Goal: Communication & Community: Answer question/provide support

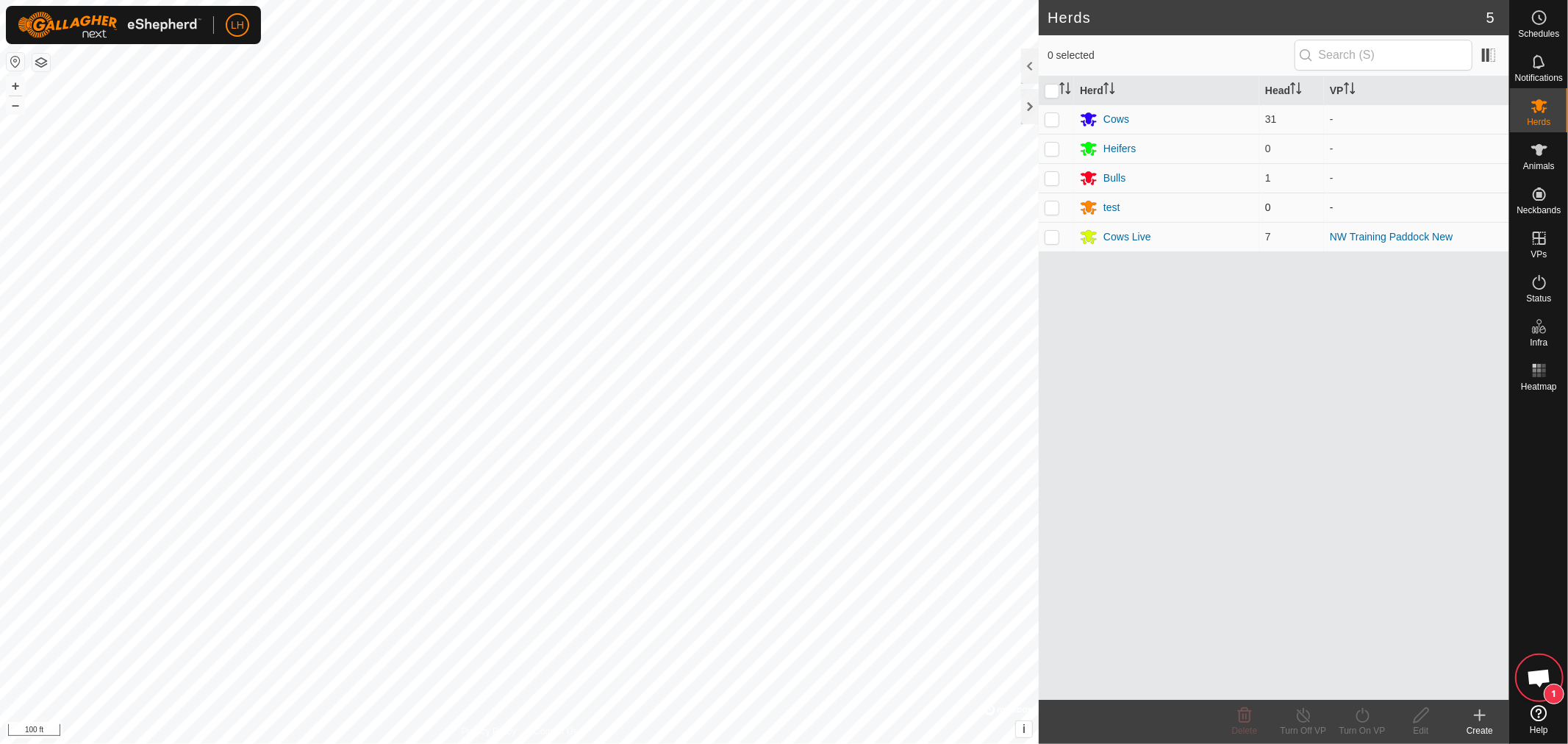
scroll to position [9577, 0]
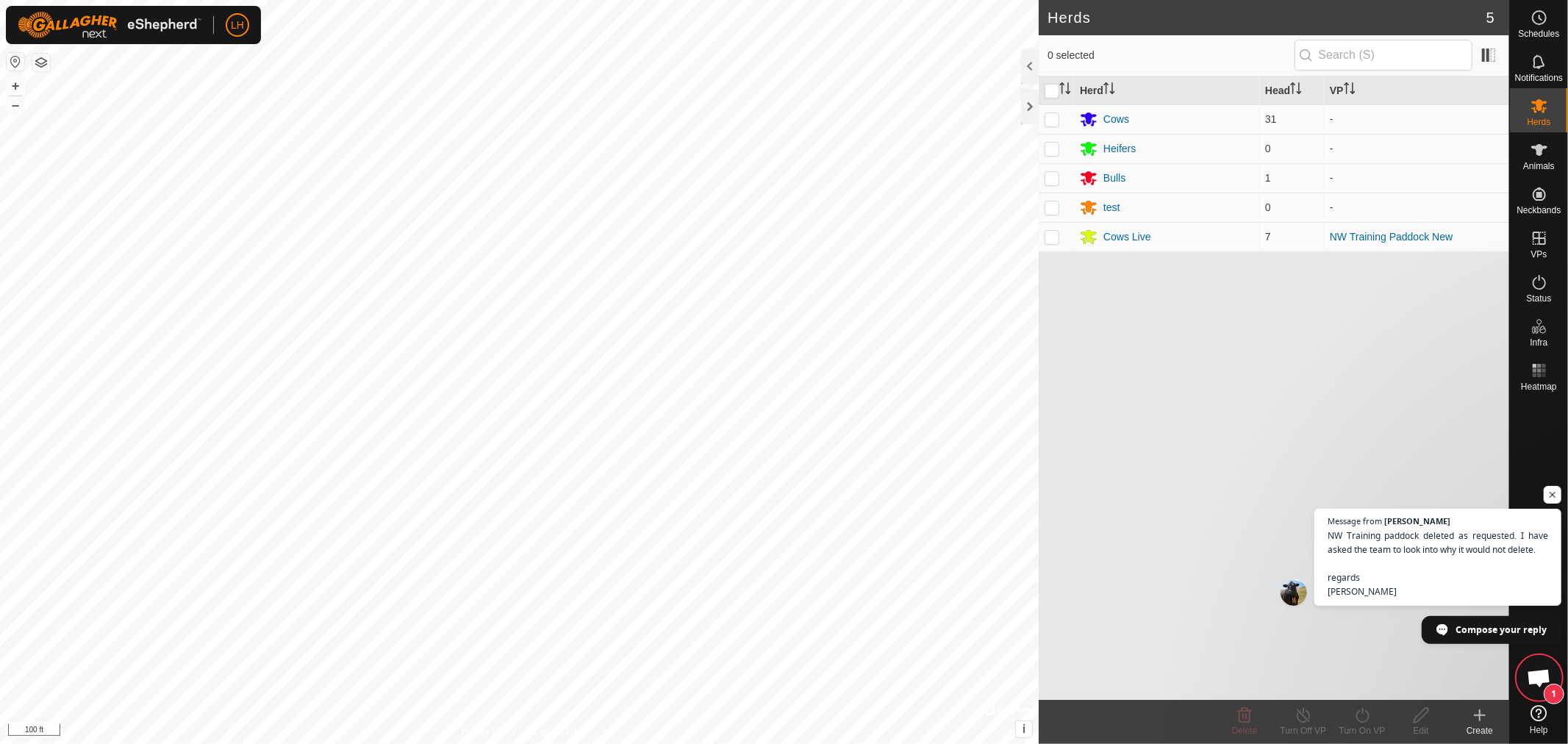
click at [1540, 683] on span "Open chat" at bounding box center [1538, 679] width 24 height 21
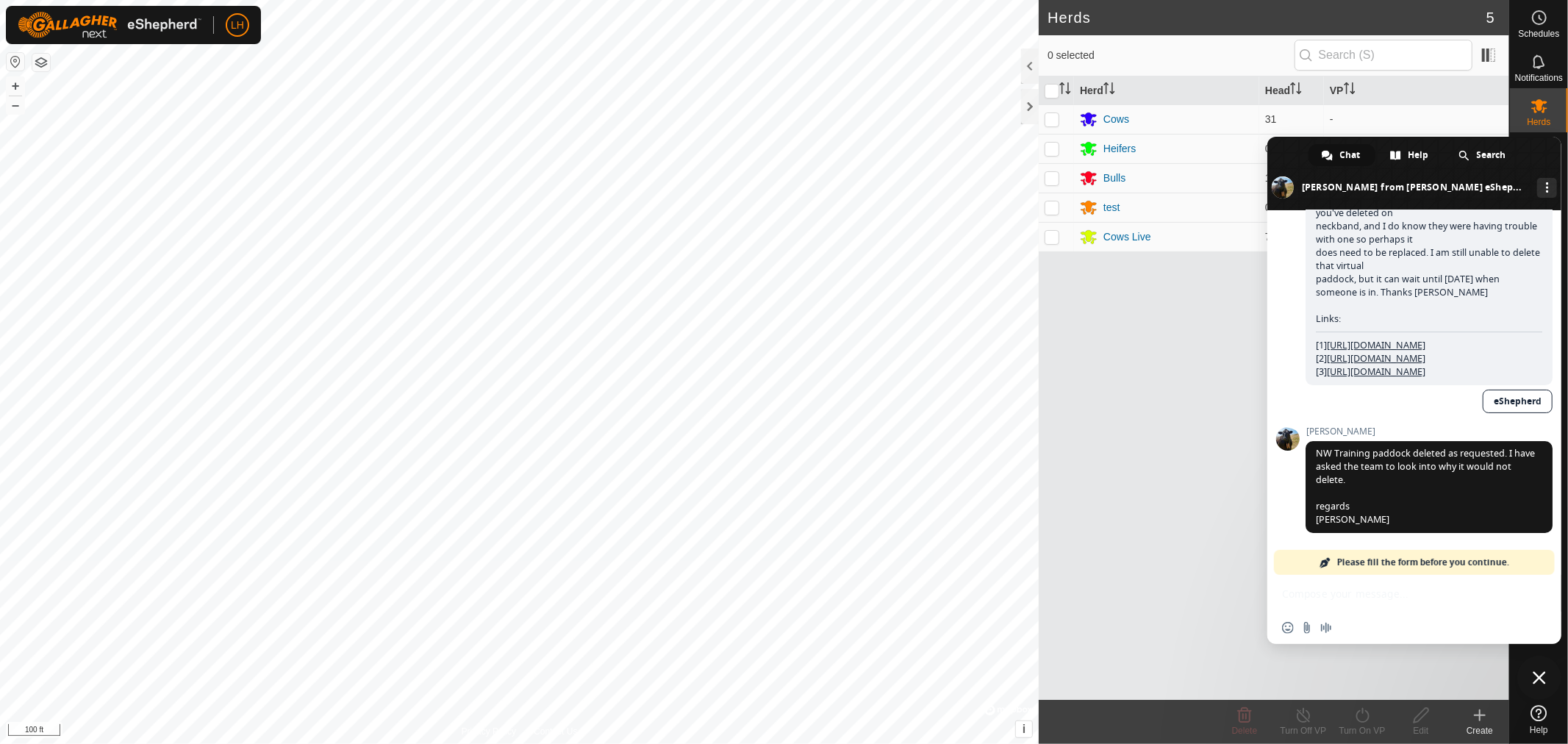
click at [1353, 613] on div "Insert an emoji Send a file Audio message" at bounding box center [1413, 628] width 294 height 33
click at [1356, 629] on div "Insert an emoji Send a file Audio message" at bounding box center [1413, 628] width 294 height 33
click at [1325, 563] on span at bounding box center [1325, 562] width 12 height 12
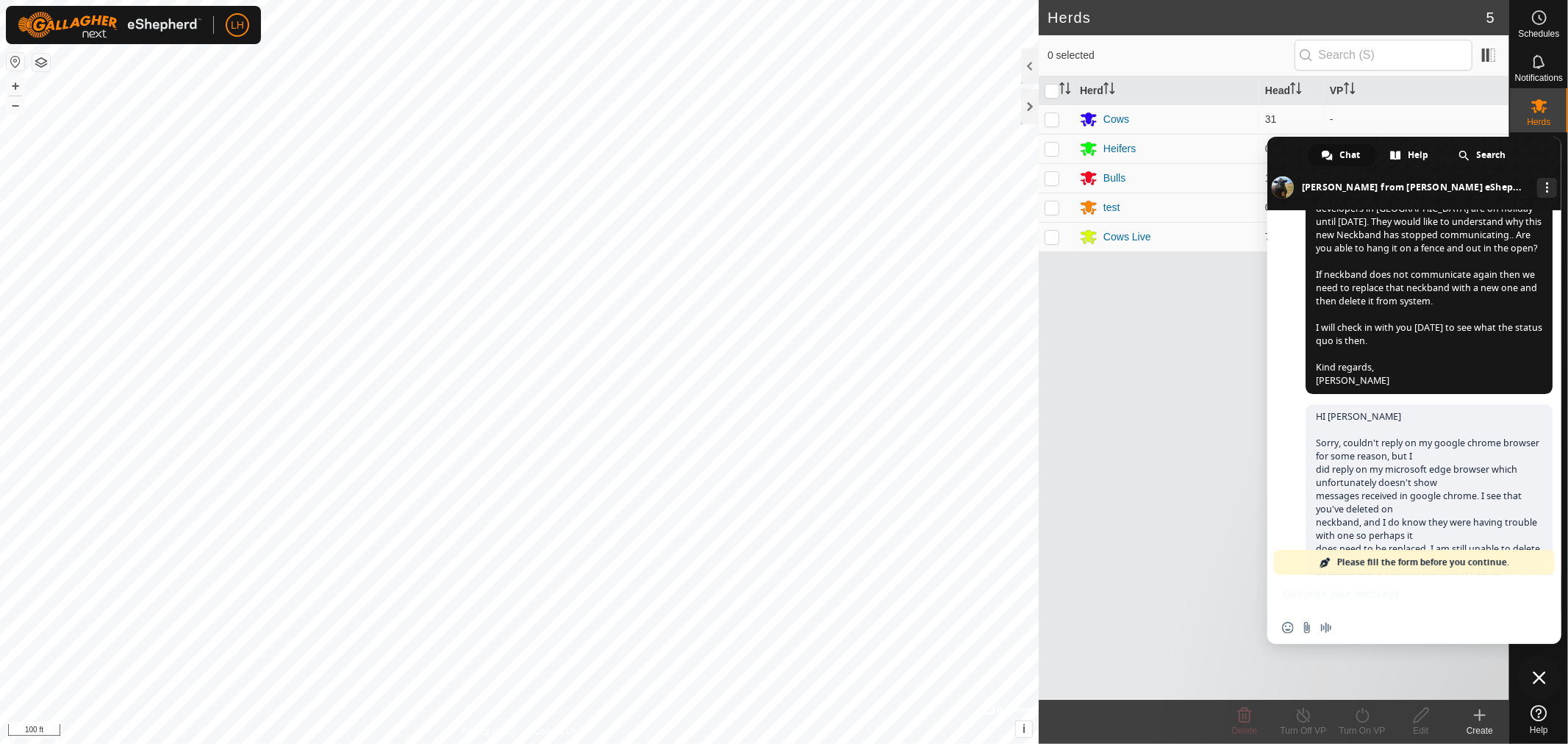
scroll to position [8842, 0]
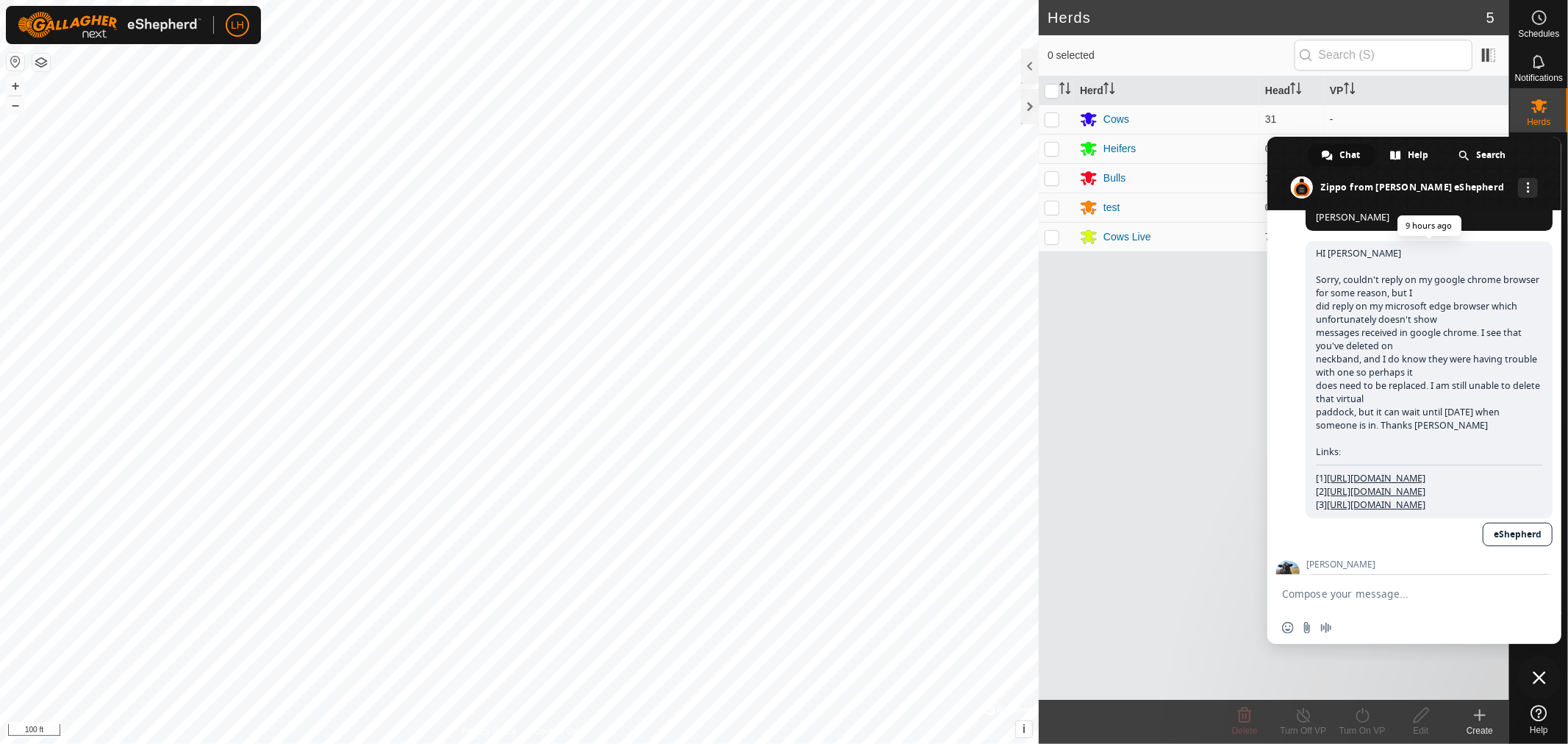
scroll to position [9554, 0]
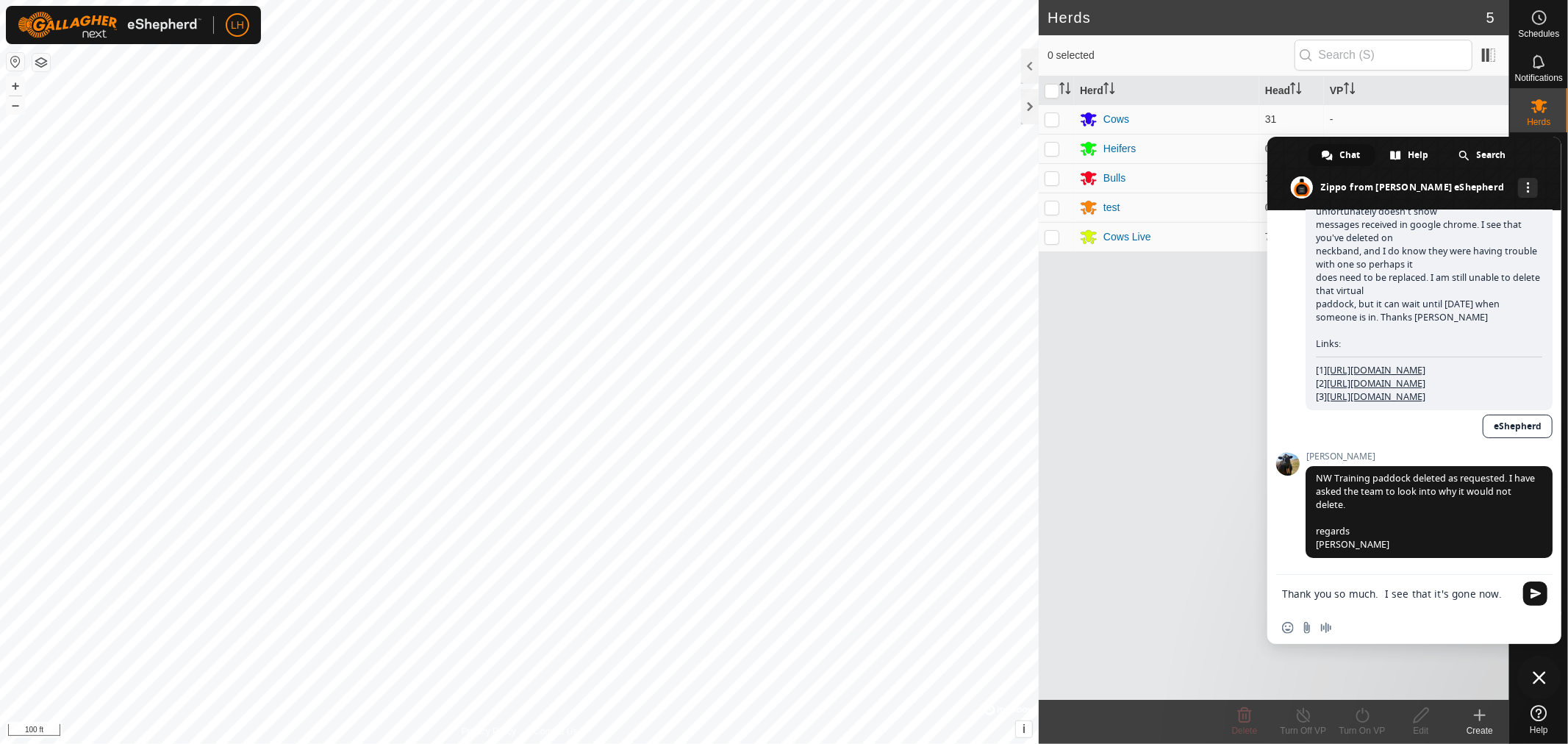
type textarea "Thank you so much. I see that it's gone now."
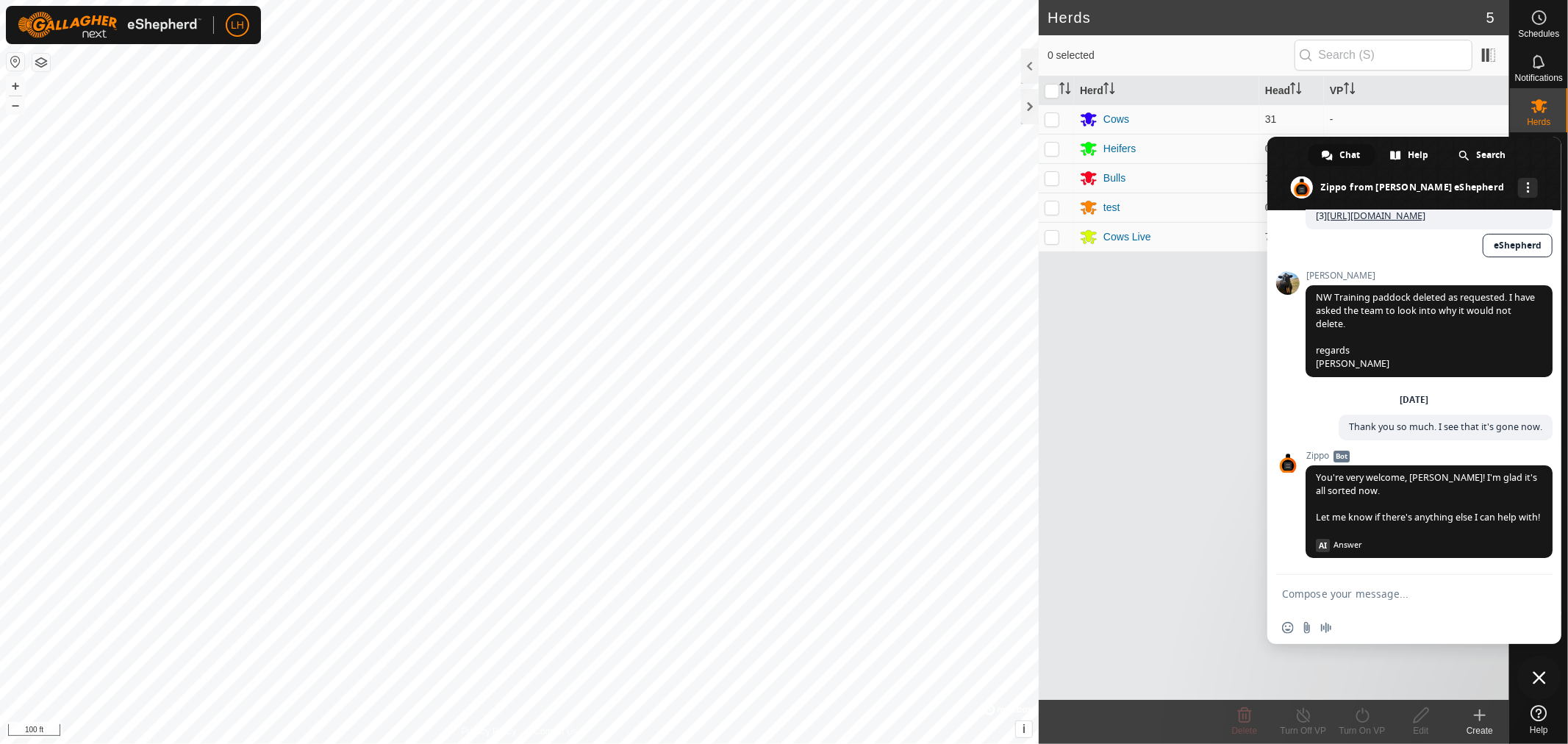
scroll to position [9752, 0]
click at [1534, 676] on span "Close chat" at bounding box center [1539, 678] width 14 height 14
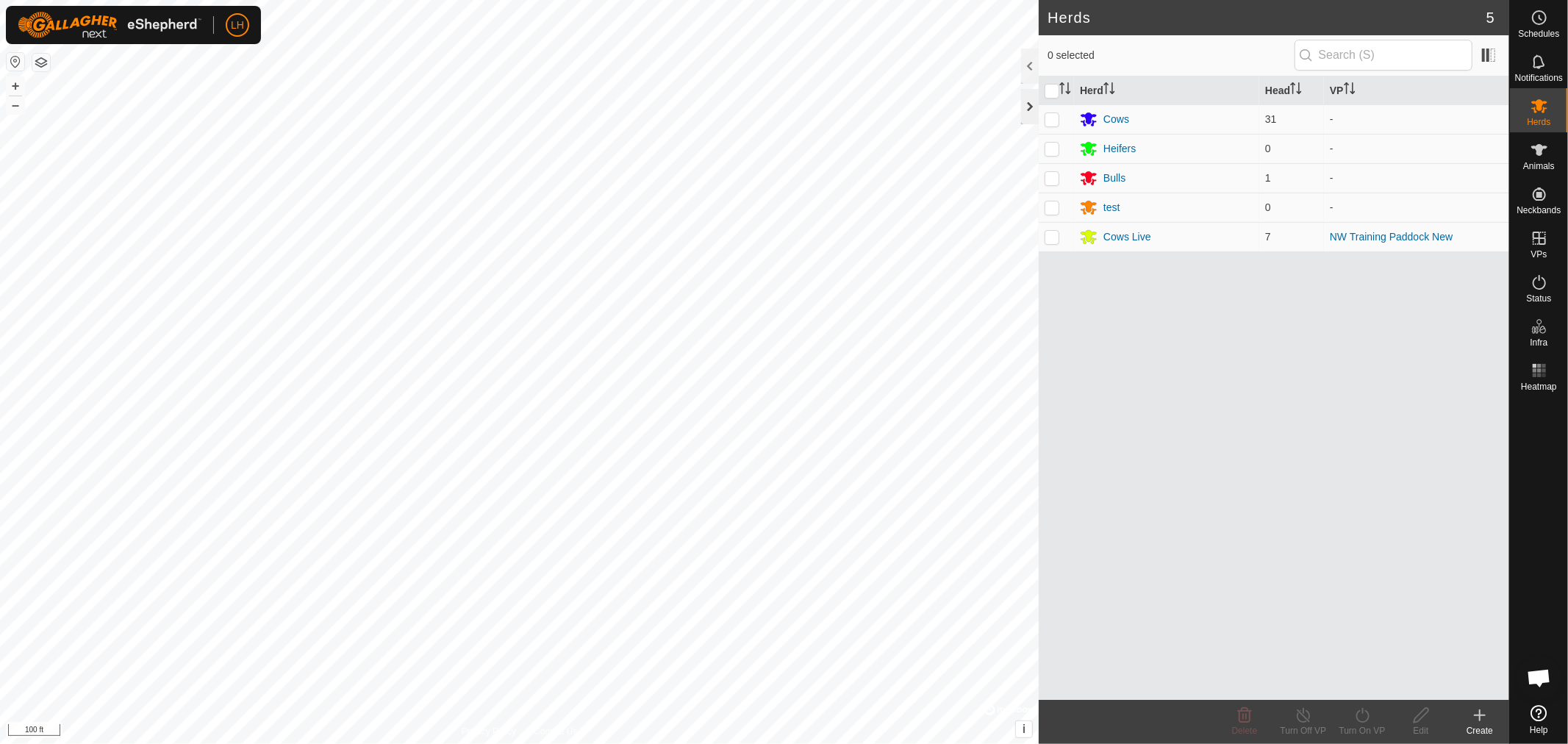
click at [1033, 108] on div at bounding box center [1030, 106] width 18 height 35
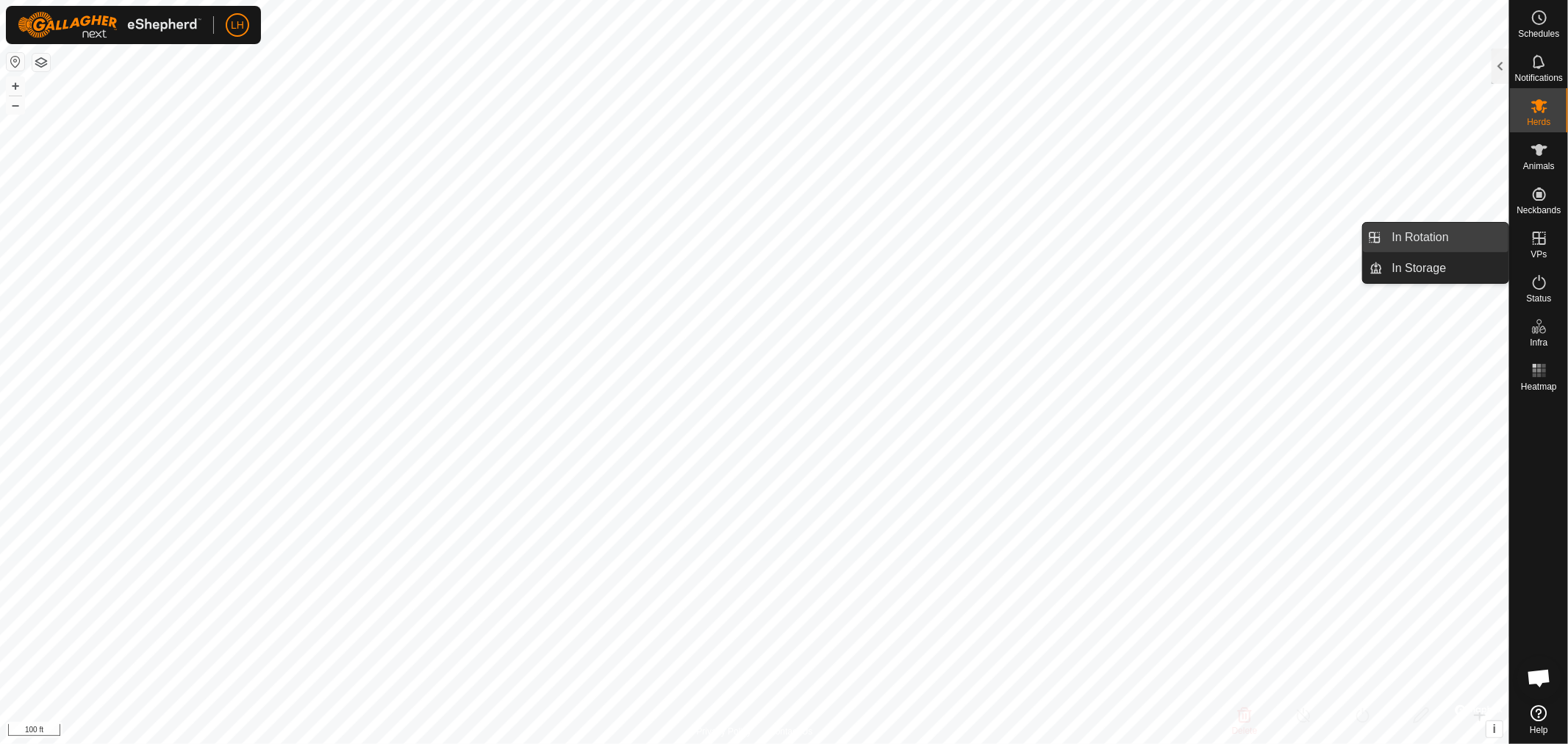
click at [1416, 234] on link "In Rotation" at bounding box center [1446, 237] width 126 height 30
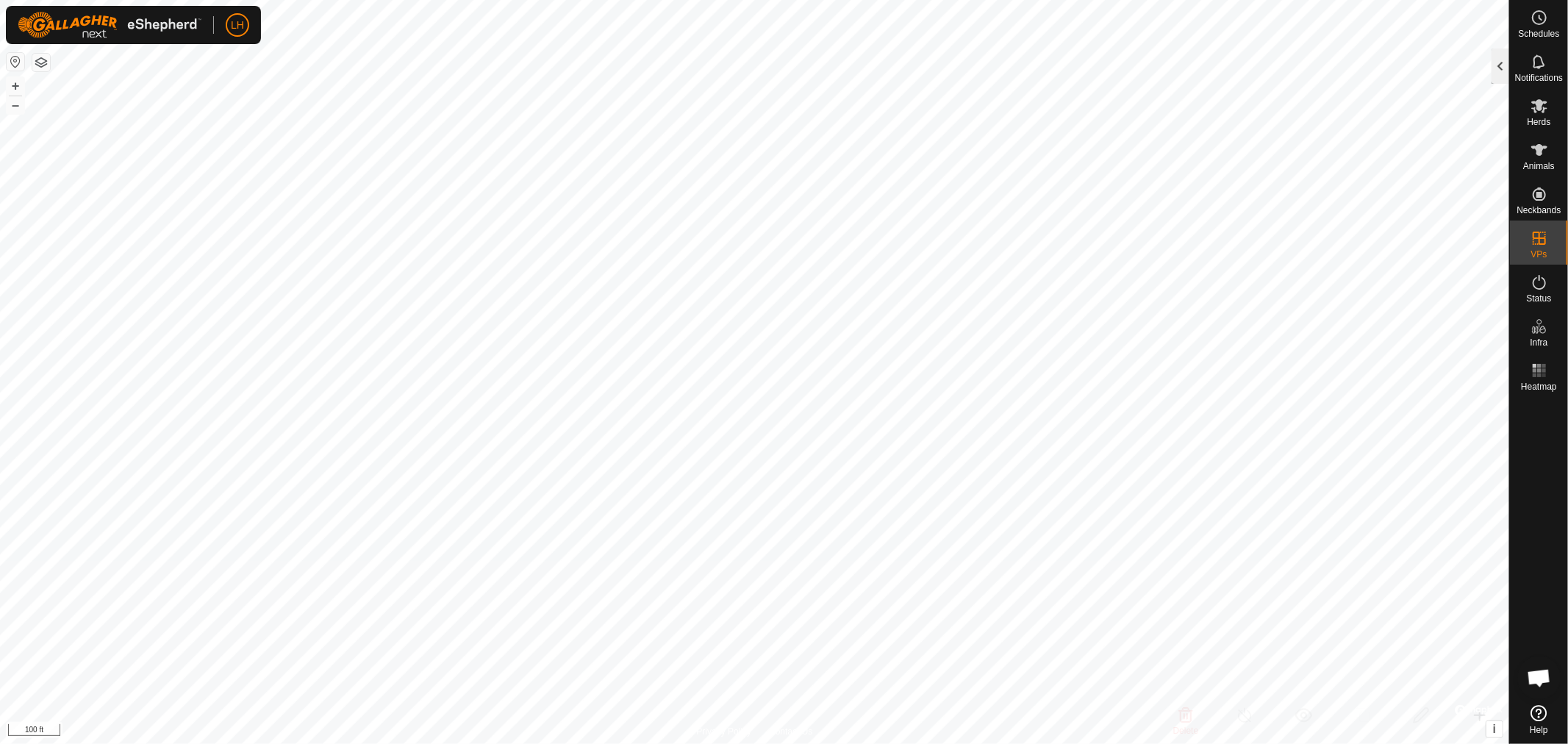
click at [1498, 64] on div at bounding box center [1500, 66] width 18 height 35
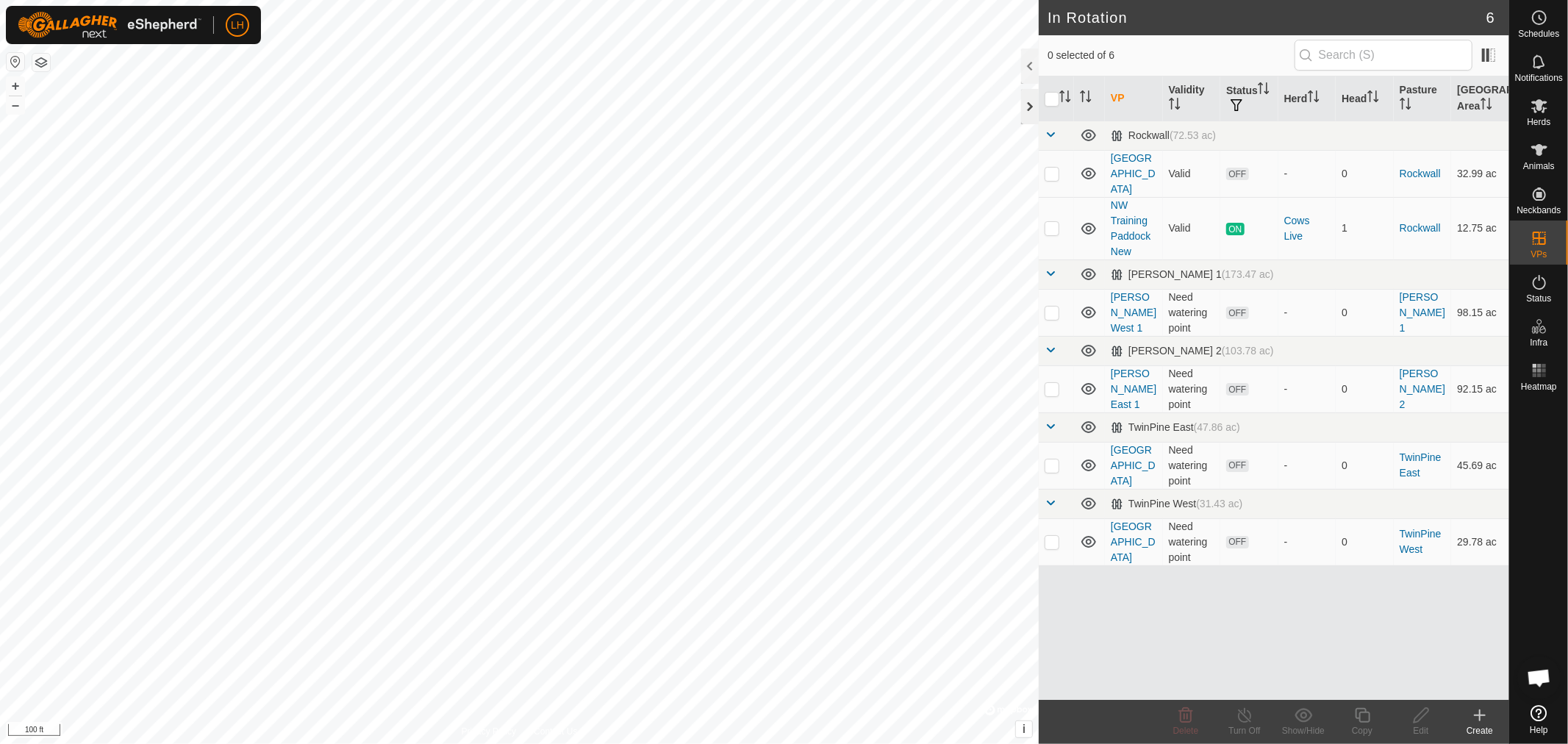
click at [1027, 113] on div at bounding box center [1030, 106] width 18 height 35
